Goal: Task Accomplishment & Management: Complete application form

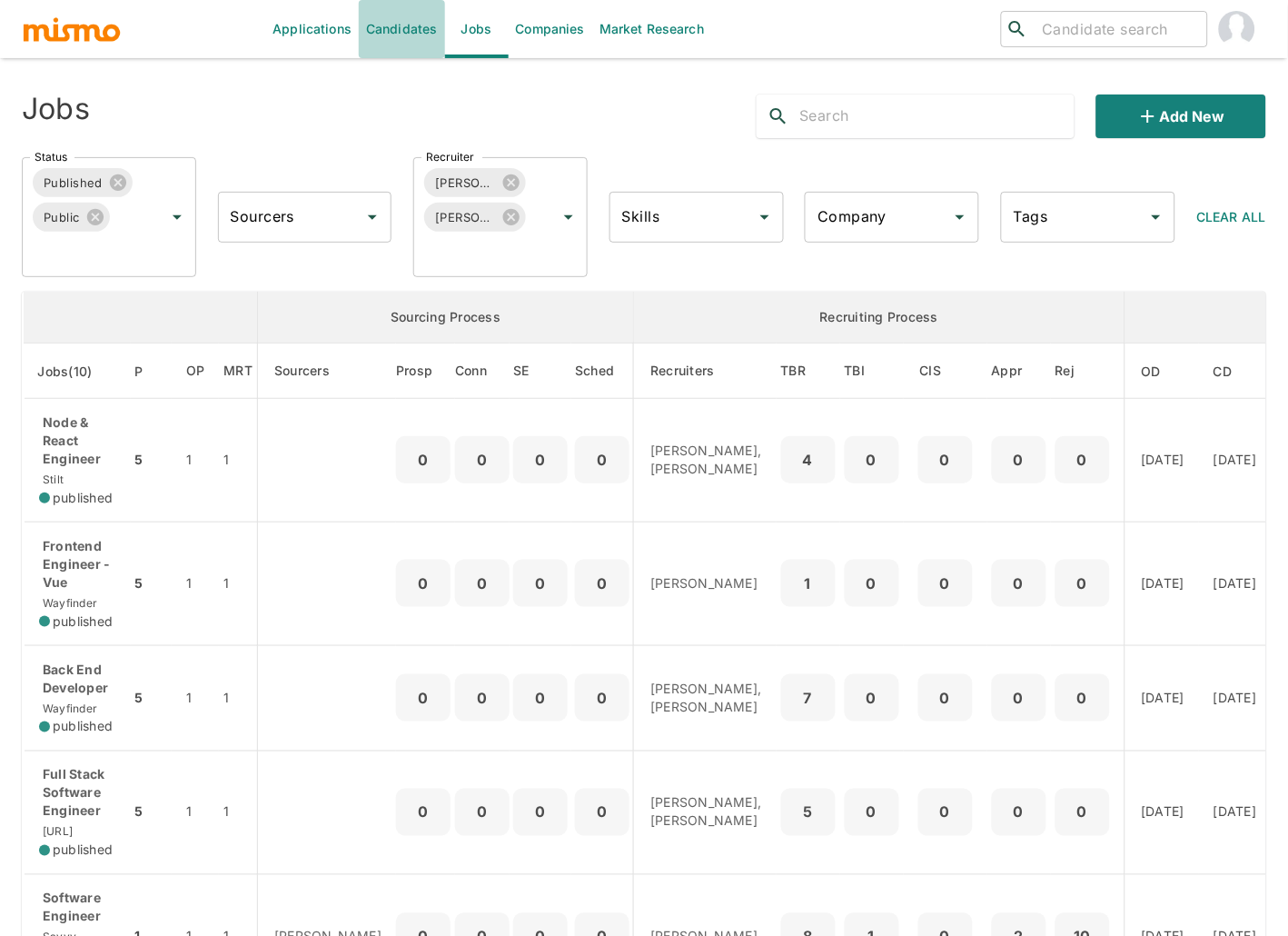
click at [422, 22] on link "Candidates" at bounding box center [402, 29] width 87 height 58
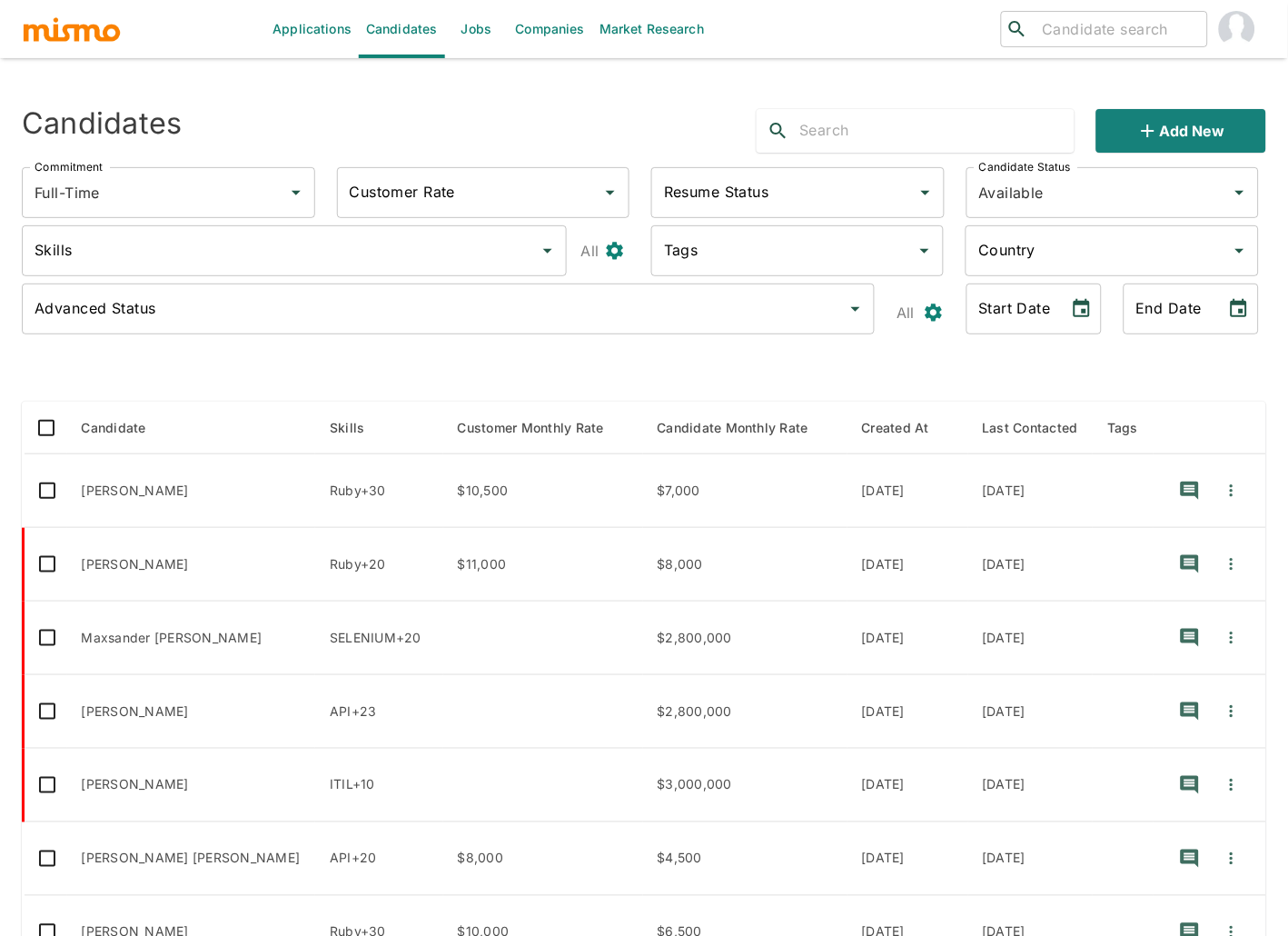
click at [1253, 33] on img "account of current user" at bounding box center [1237, 29] width 37 height 37
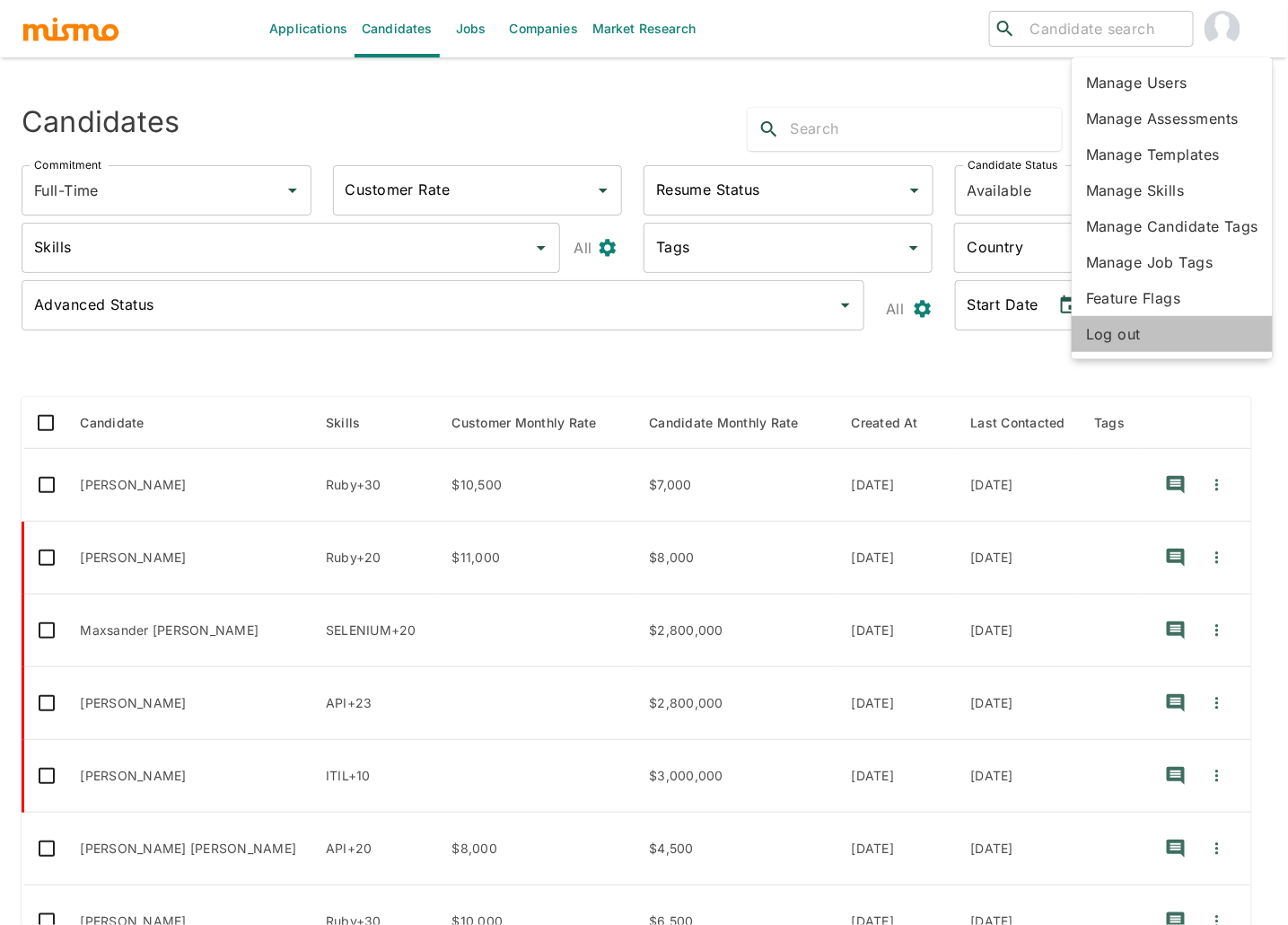
click at [1129, 344] on li "Log out" at bounding box center [1172, 334] width 201 height 36
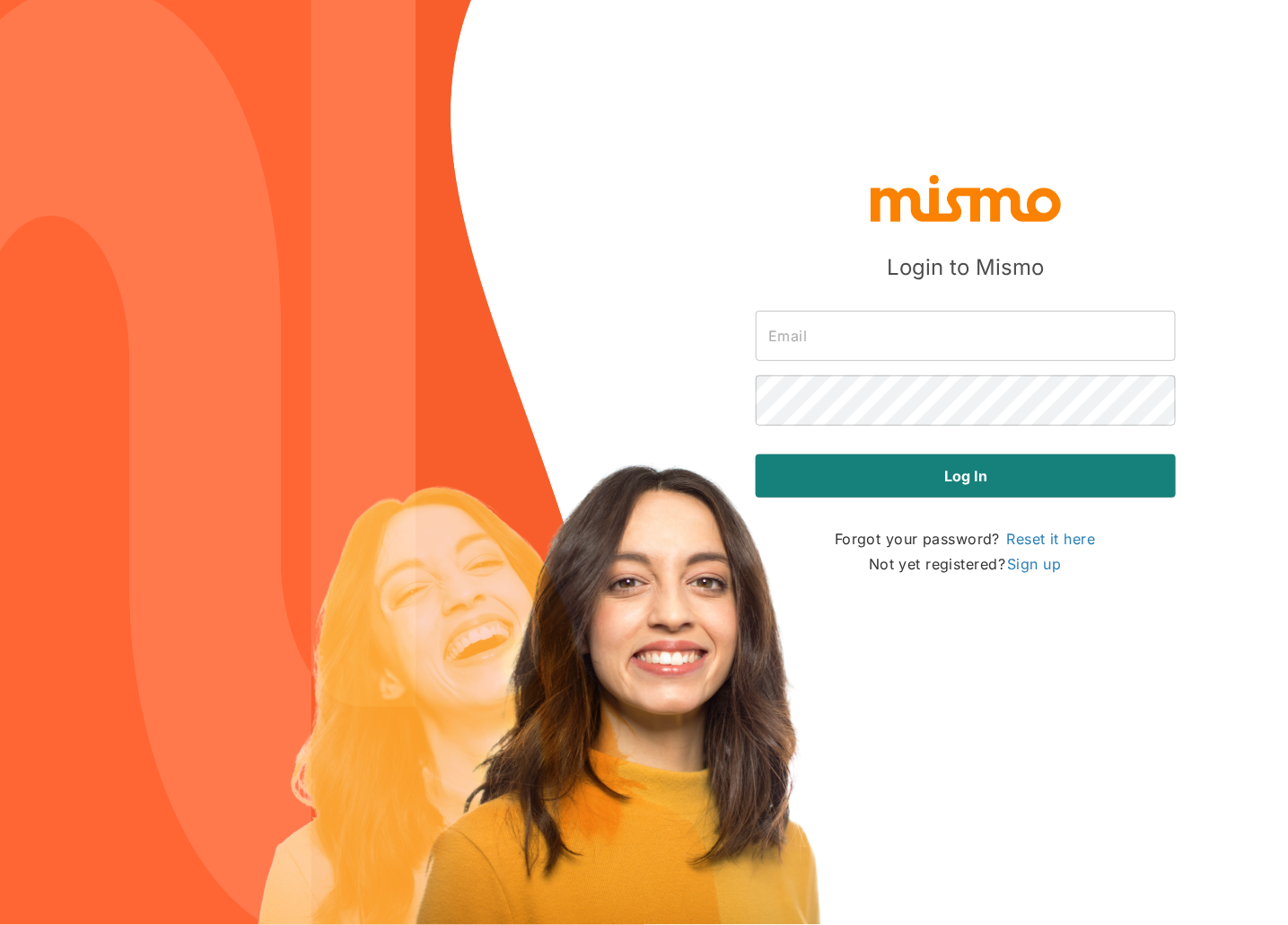
type input "[PERSON_NAME][EMAIL_ADDRESS][DOMAIN_NAME]"
click at [915, 323] on input "[PERSON_NAME][EMAIL_ADDRESS][DOMAIN_NAME]" at bounding box center [966, 335] width 420 height 50
click at [606, 355] on img at bounding box center [322, 462] width 644 height 925
click at [1038, 562] on link "Sign up" at bounding box center [1034, 563] width 57 height 22
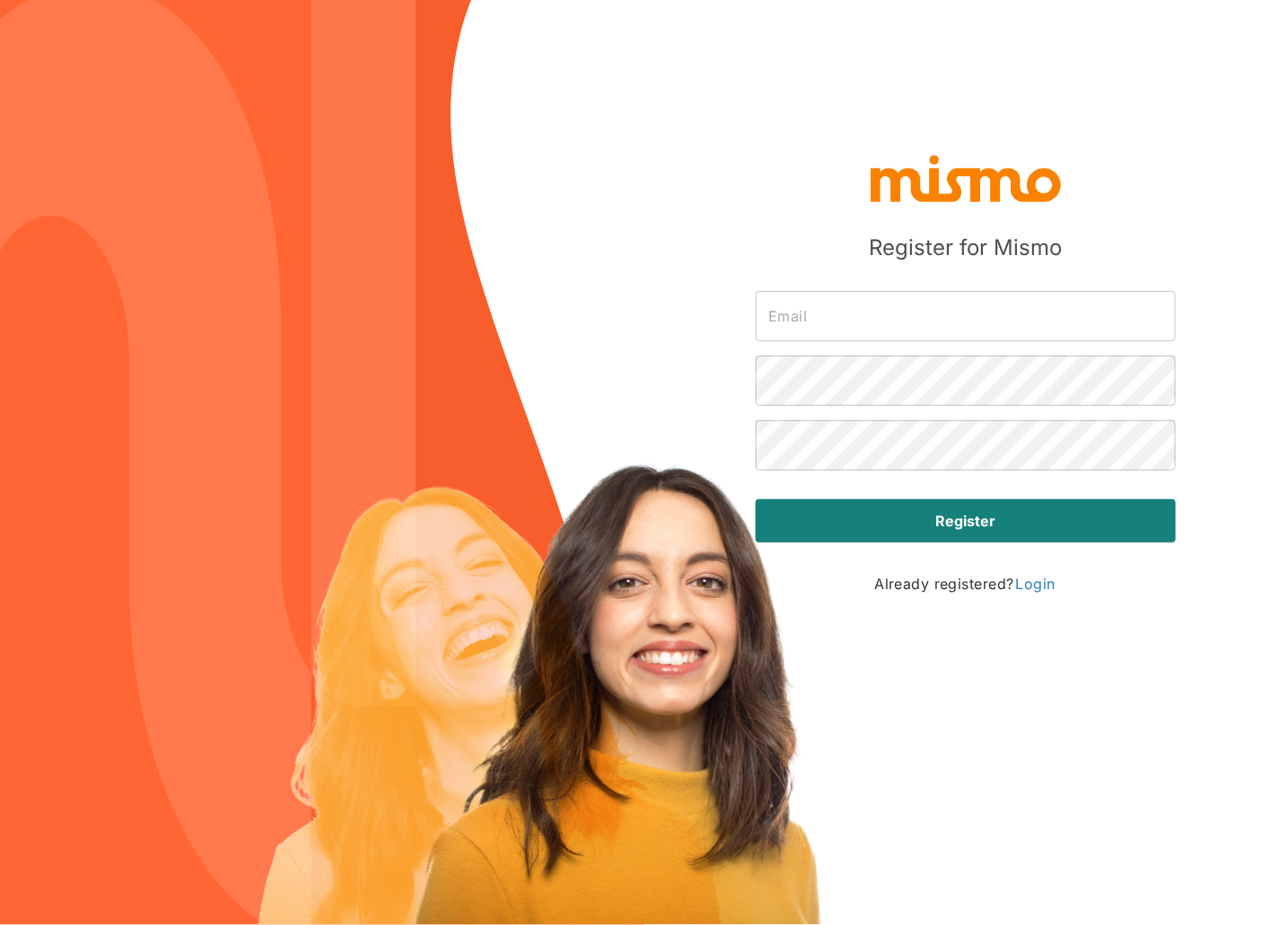
type input "[PERSON_NAME][EMAIL_ADDRESS][DOMAIN_NAME]"
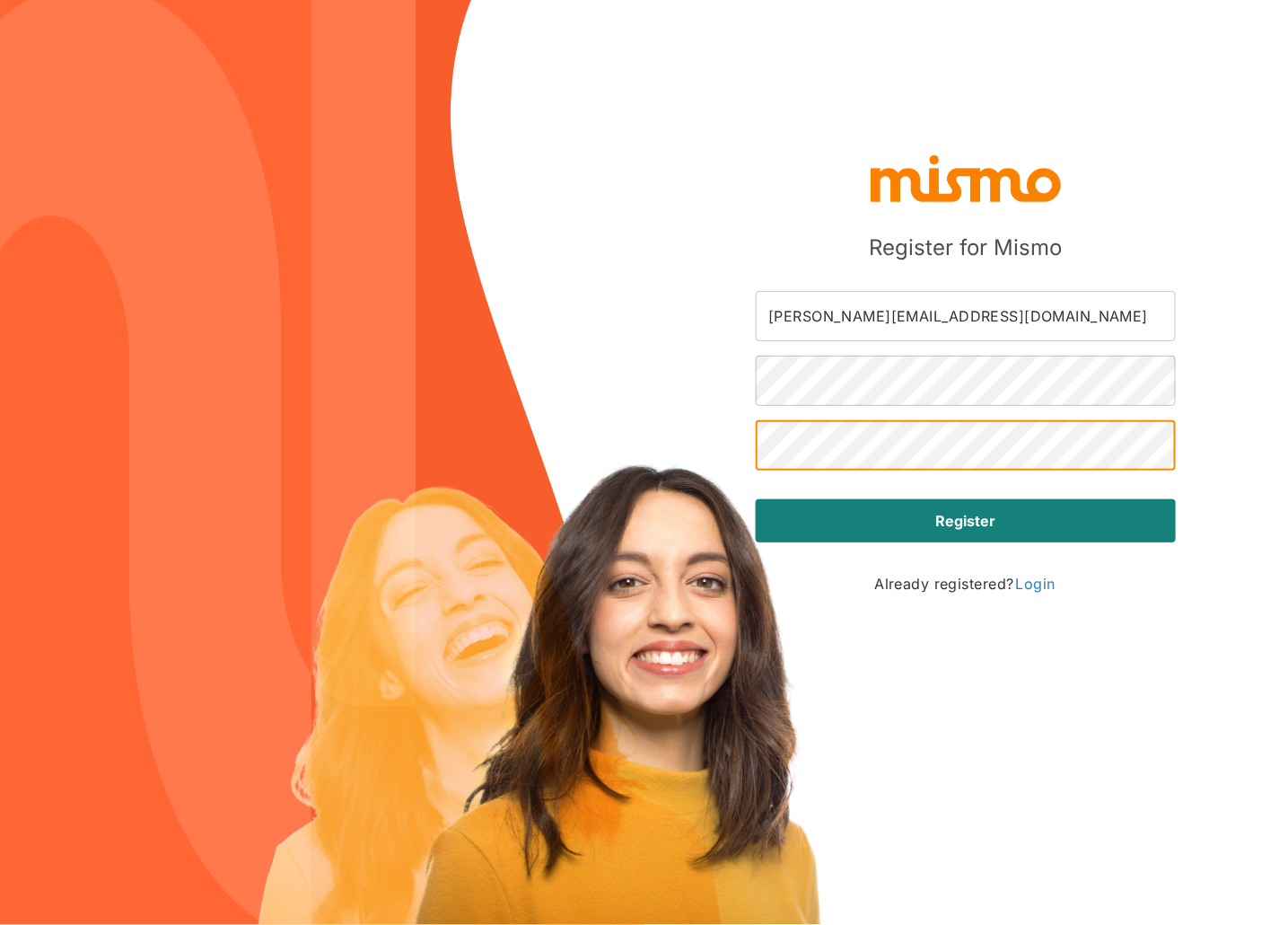
click at [719, 431] on div "Register for Mismo carmen@mismo.team ​ ​ ​ Register Already registered? Login" at bounding box center [644, 462] width 1288 height 925
click at [714, 448] on div "Register for Mismo carmen@mismo.team ​ ​ ​ Register Already registered? Login" at bounding box center [644, 462] width 1288 height 925
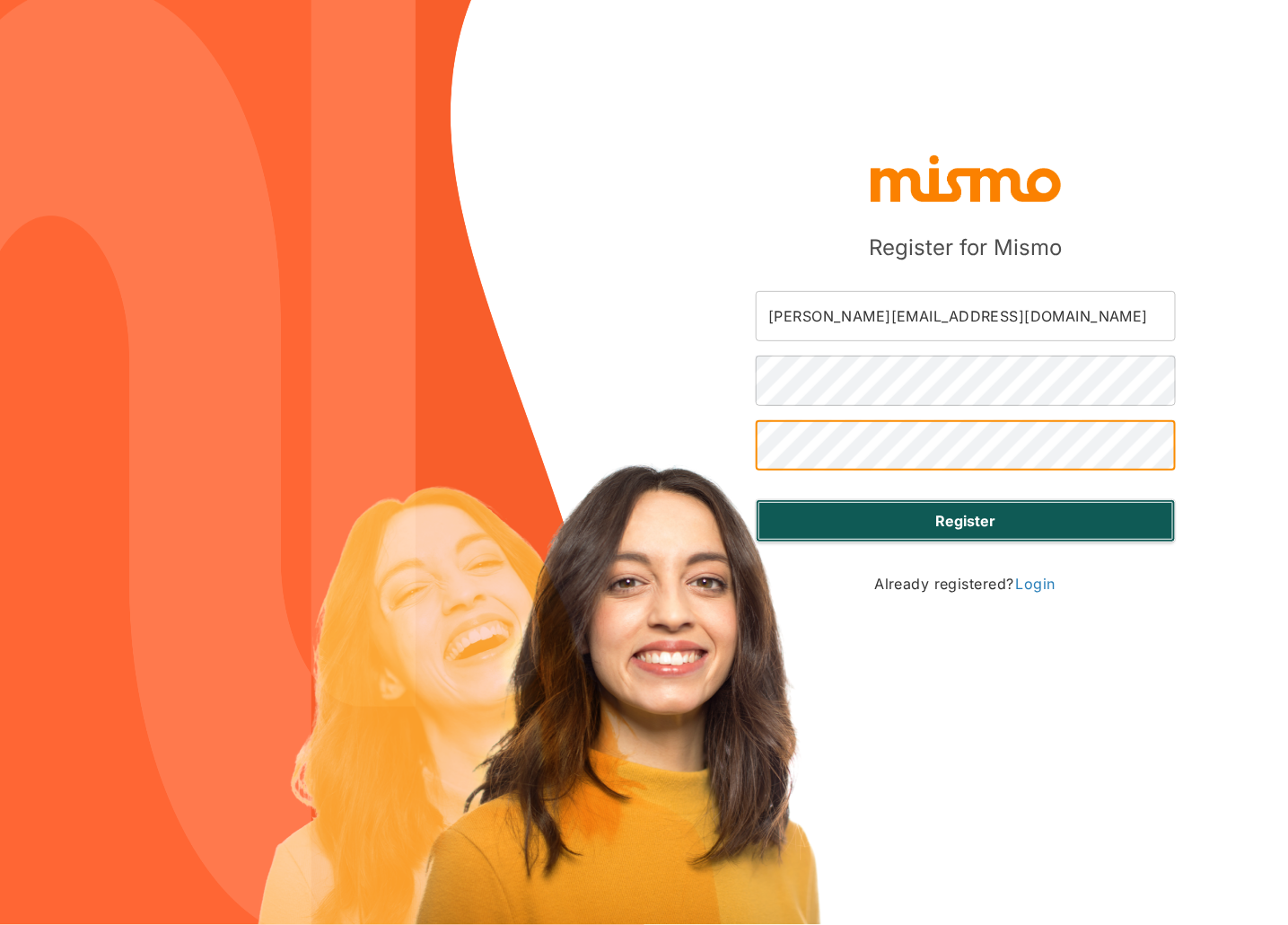
click at [1015, 513] on button "Register" at bounding box center [966, 521] width 420 height 43
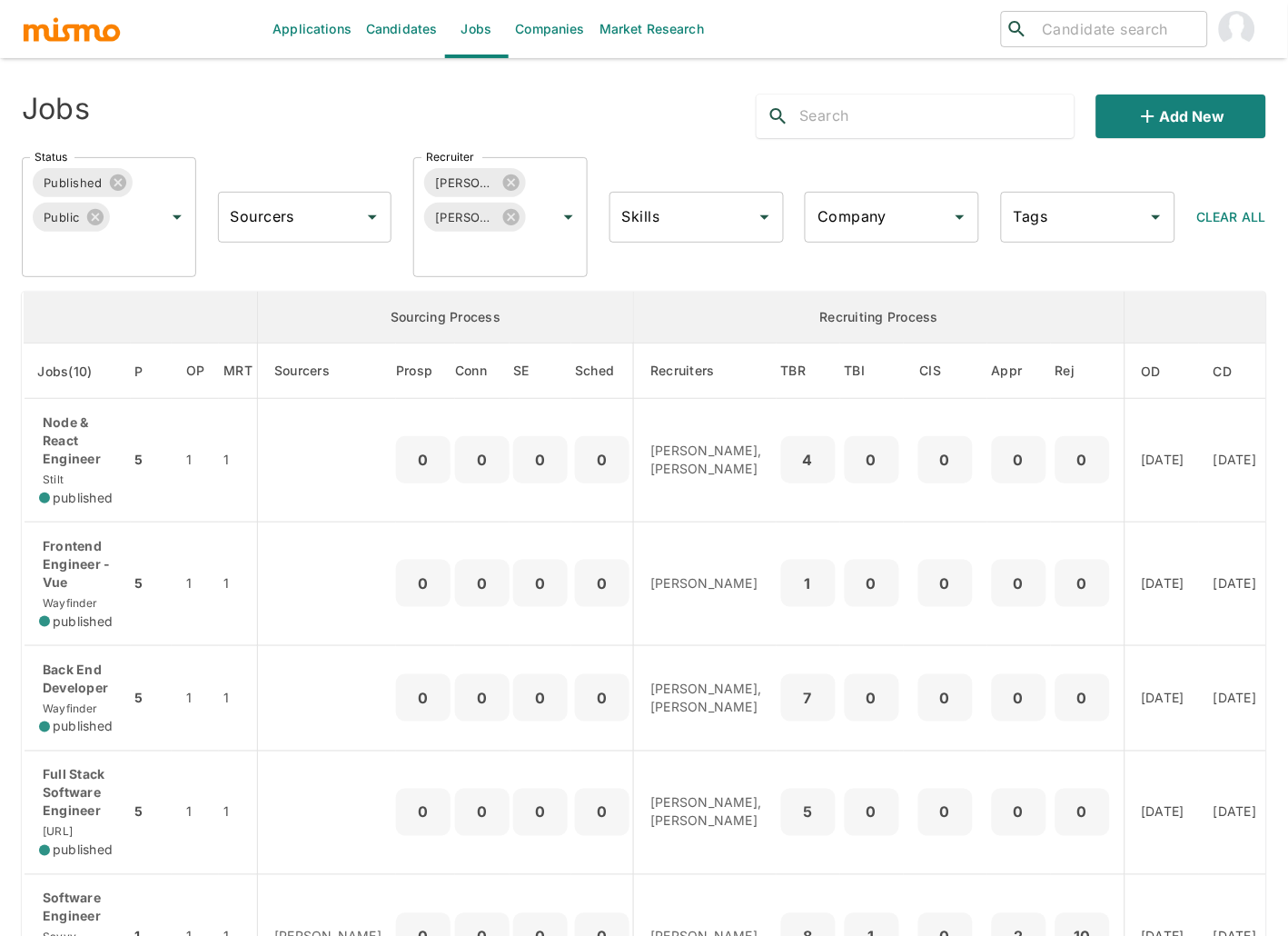
click at [1249, 22] on img "account of current user" at bounding box center [1237, 29] width 37 height 37
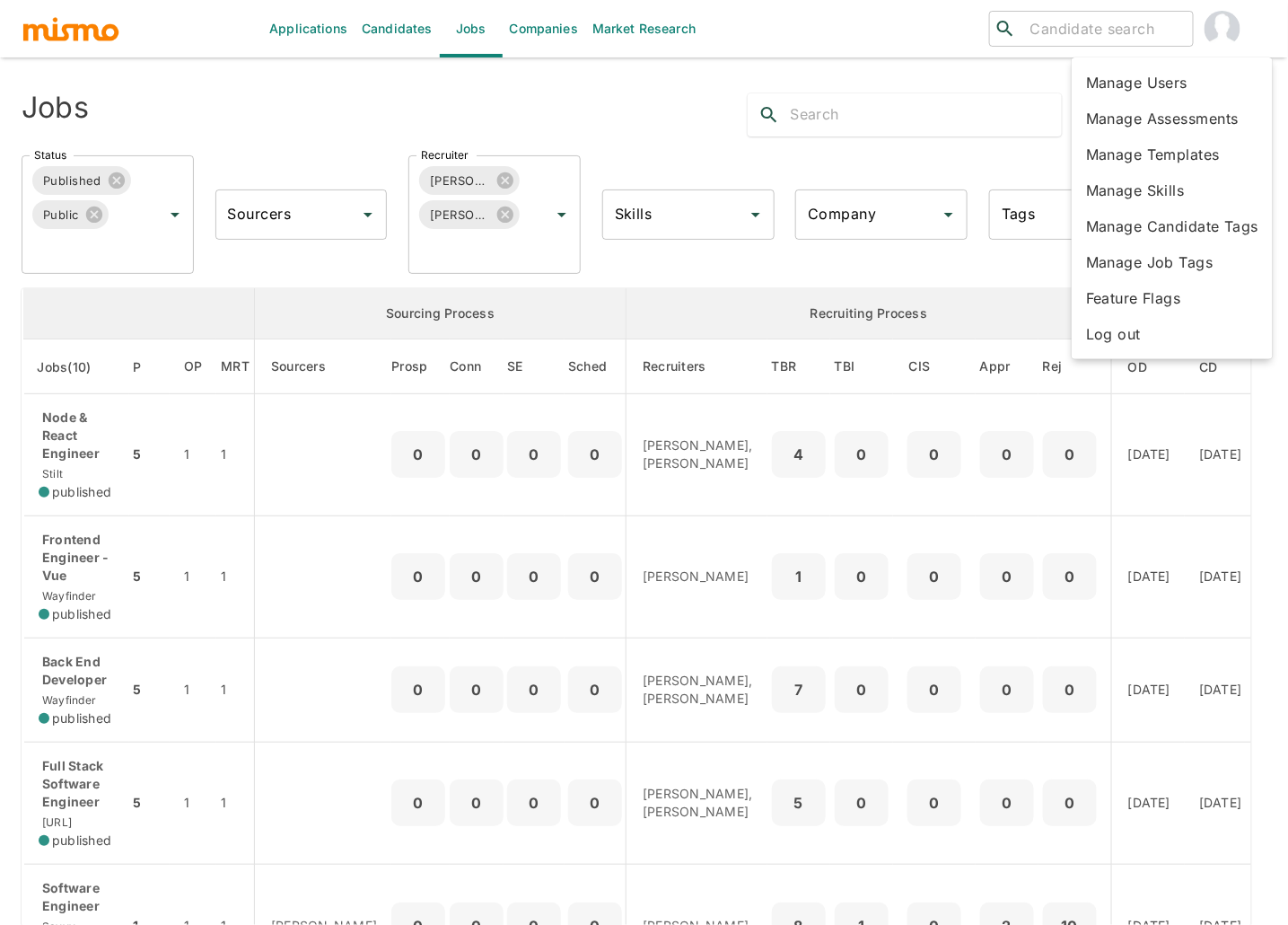
click at [1109, 326] on li "Log out" at bounding box center [1172, 334] width 201 height 36
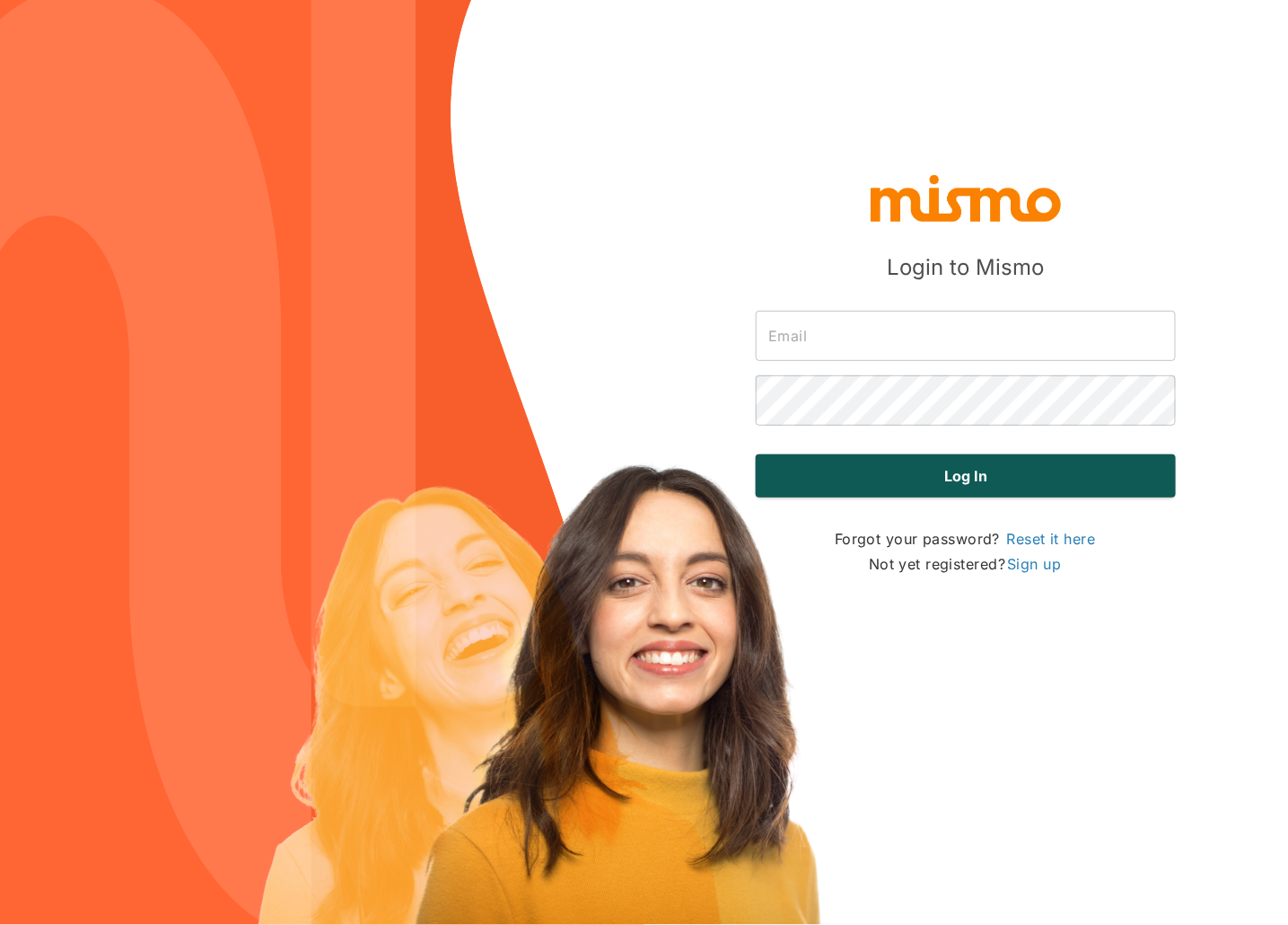
type input "[PERSON_NAME][EMAIL_ADDRESS][DOMAIN_NAME]"
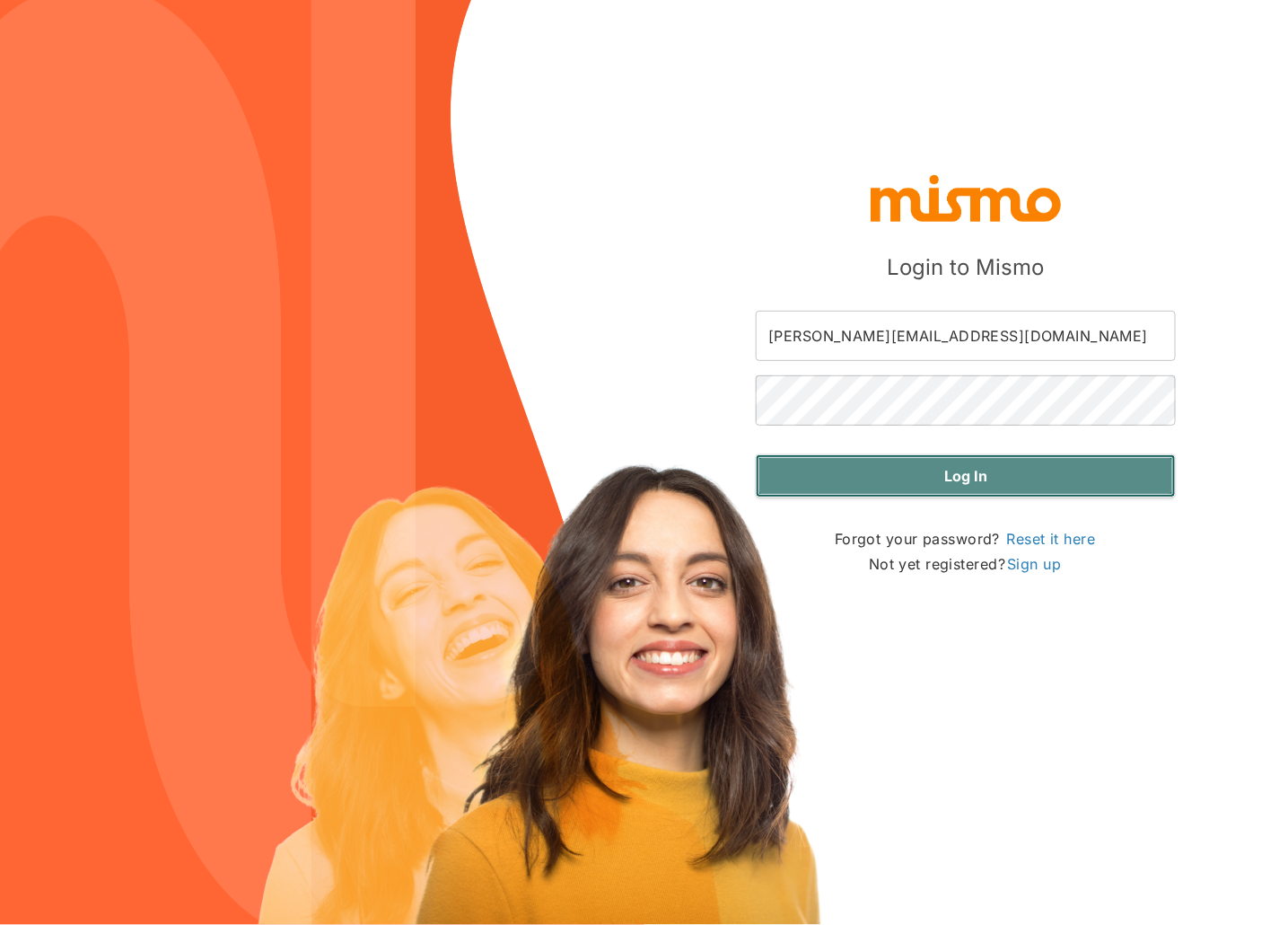
click at [966, 472] on button "Log in" at bounding box center [966, 475] width 420 height 43
